Goal: Check status: Check status

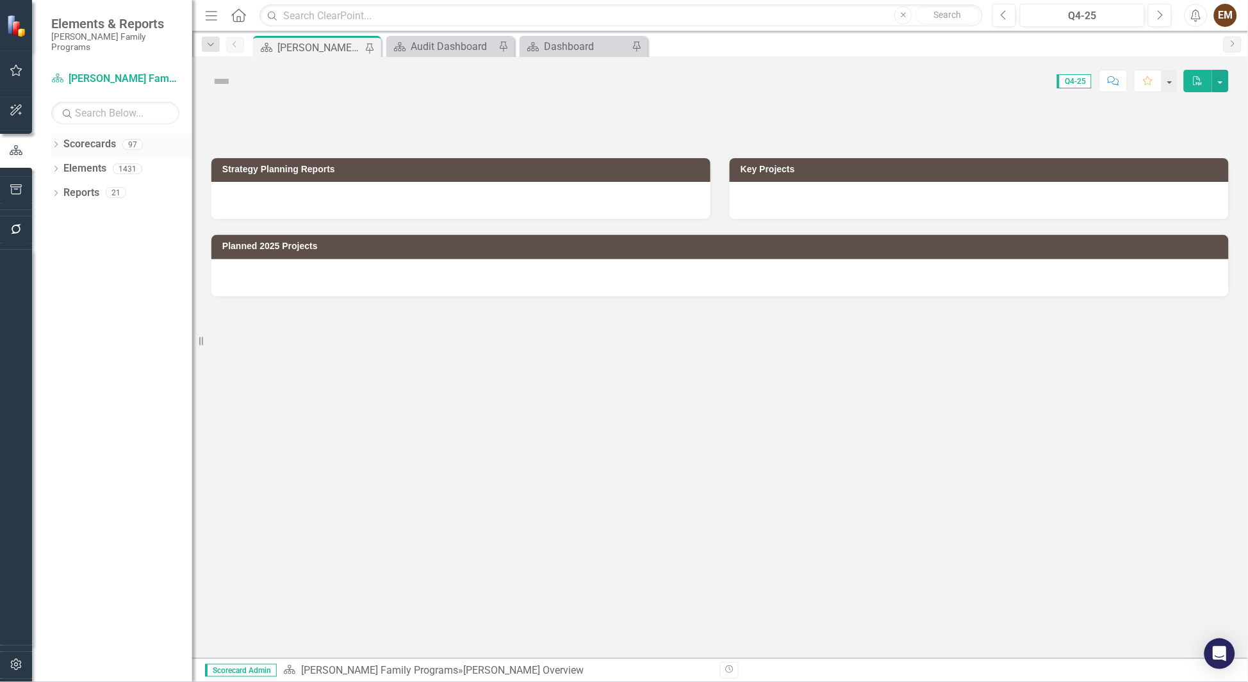
click at [53, 142] on icon "Dropdown" at bounding box center [55, 145] width 9 height 7
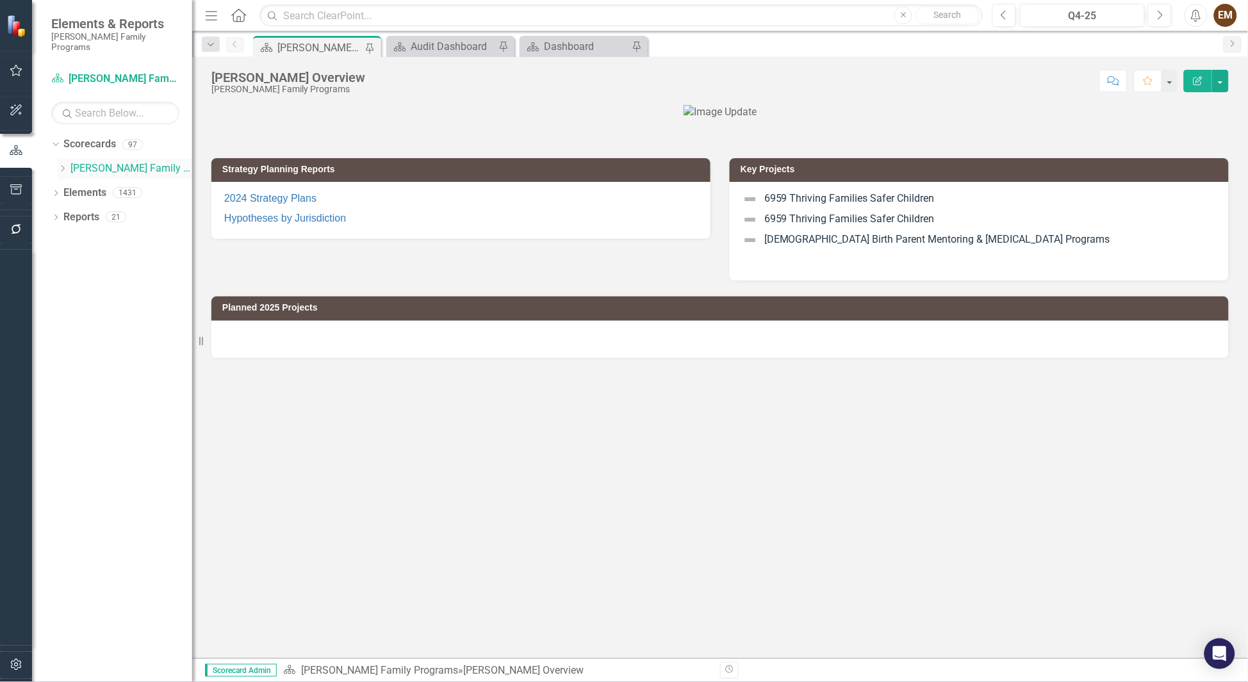
click at [63, 165] on icon "Dropdown" at bounding box center [63, 169] width 10 height 8
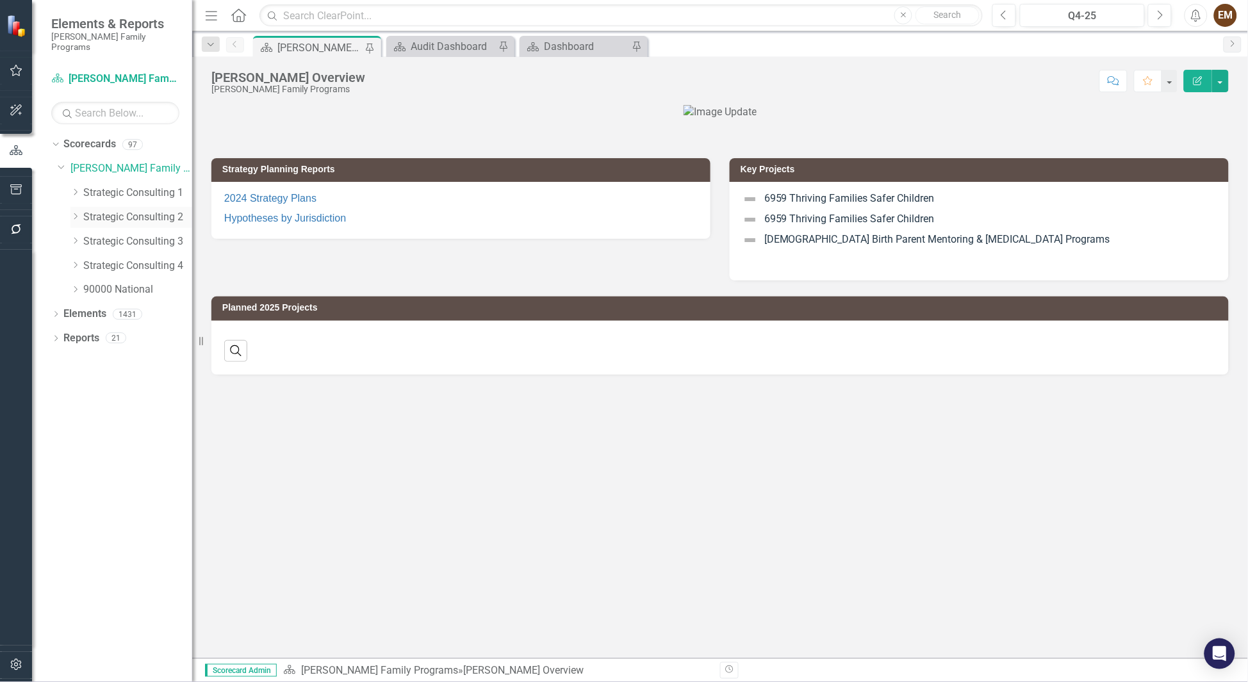
click at [77, 213] on icon "Dropdown" at bounding box center [75, 217] width 10 height 8
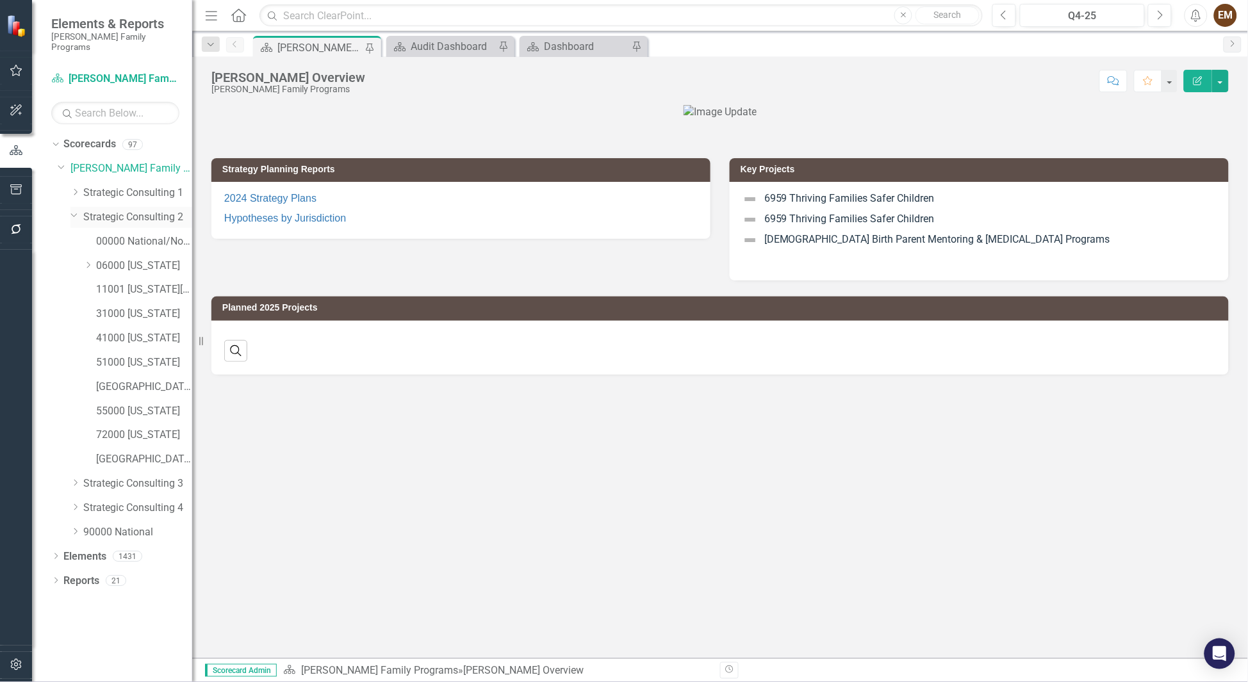
click at [77, 210] on icon "Dropdown" at bounding box center [74, 215] width 8 height 10
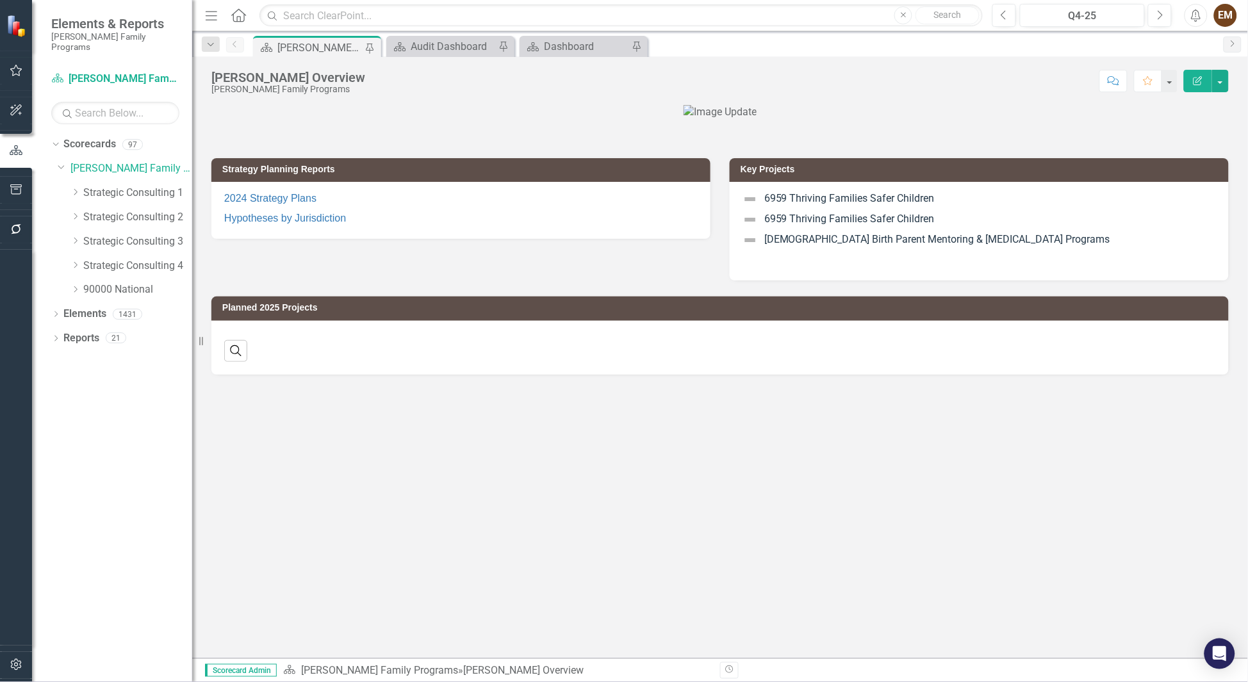
click at [49, 323] on div "Dropdown Scorecards 97 Dropdown [PERSON_NAME] Family Programs Dropdown Strategi…" at bounding box center [112, 408] width 160 height 548
click at [56, 334] on div "Dropdown" at bounding box center [55, 339] width 9 height 11
click at [79, 401] on div "Audit Dashboard" at bounding box center [130, 407] width 124 height 12
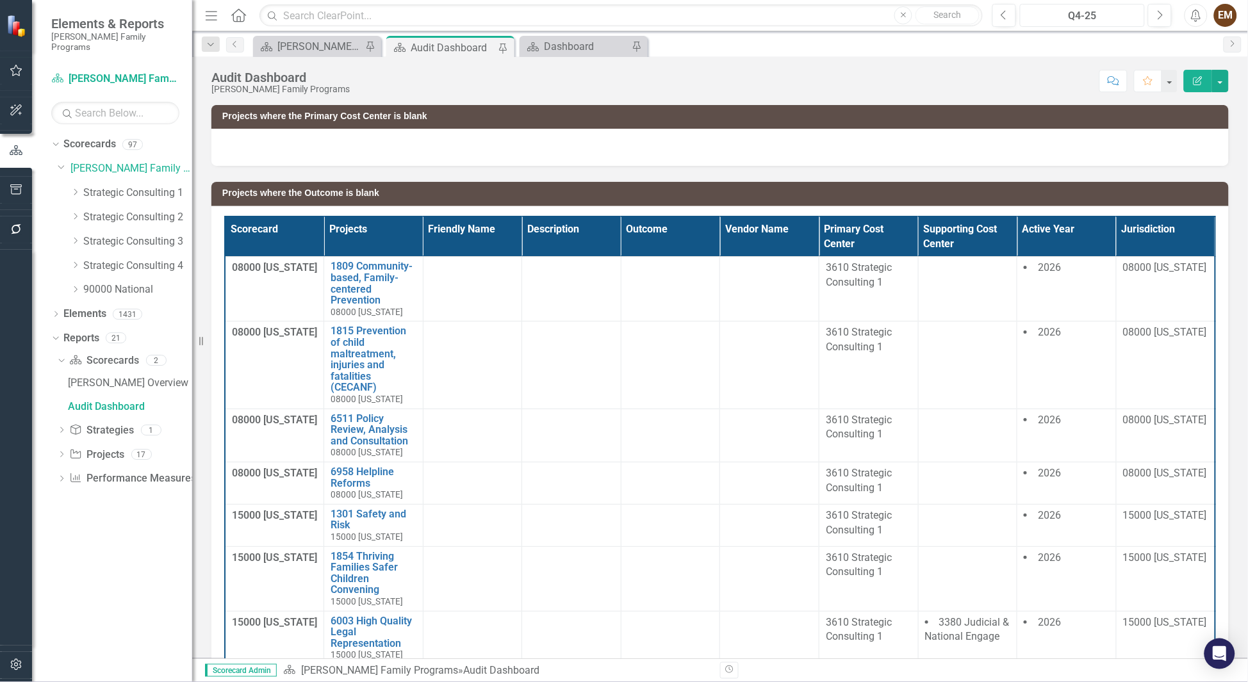
click at [1062, 24] on button "Q4-25" at bounding box center [1082, 15] width 125 height 23
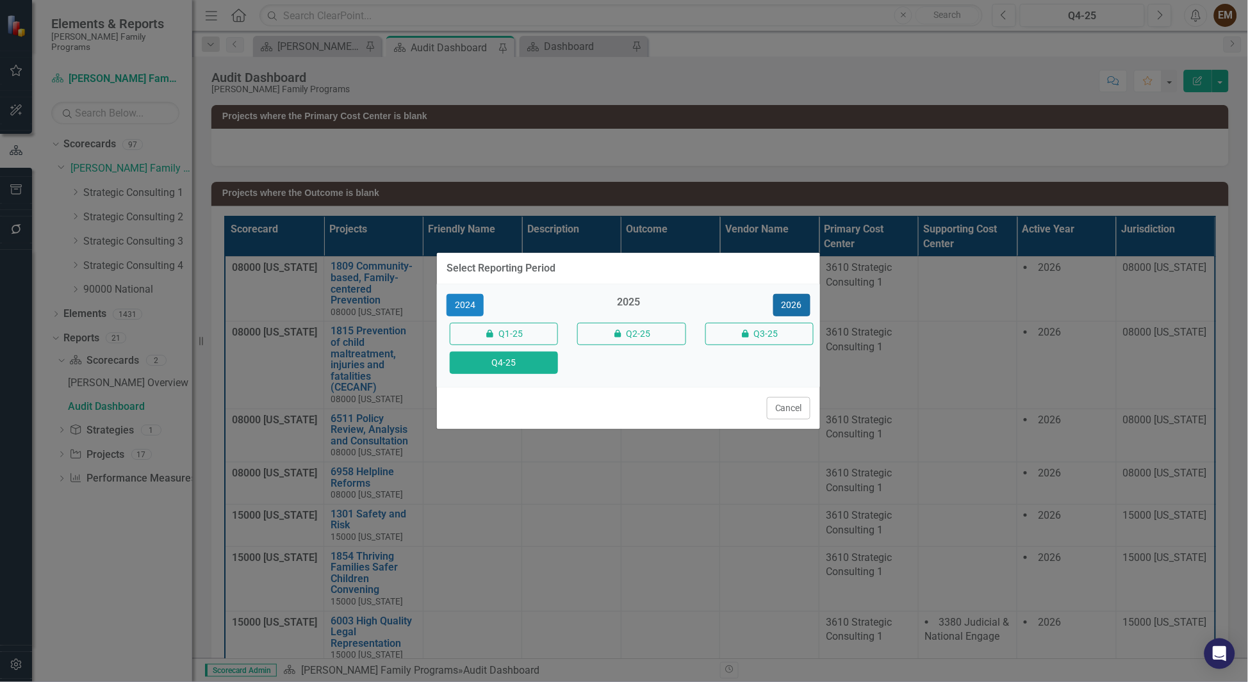
click at [779, 300] on button "2026" at bounding box center [791, 305] width 37 height 22
click at [520, 373] on button "Q4-26" at bounding box center [504, 363] width 108 height 22
